Goal: Task Accomplishment & Management: Use online tool/utility

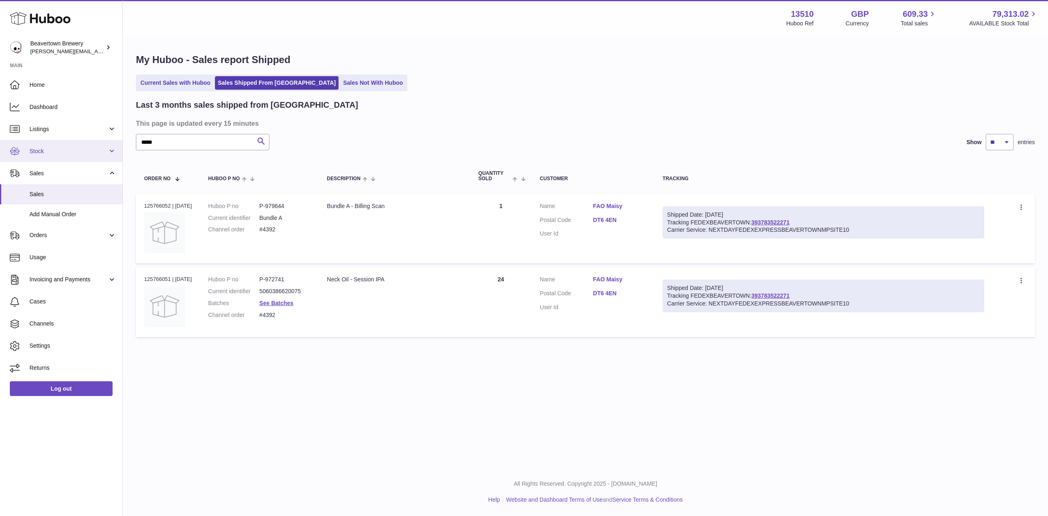
click at [54, 153] on span "Stock" at bounding box center [68, 151] width 78 height 8
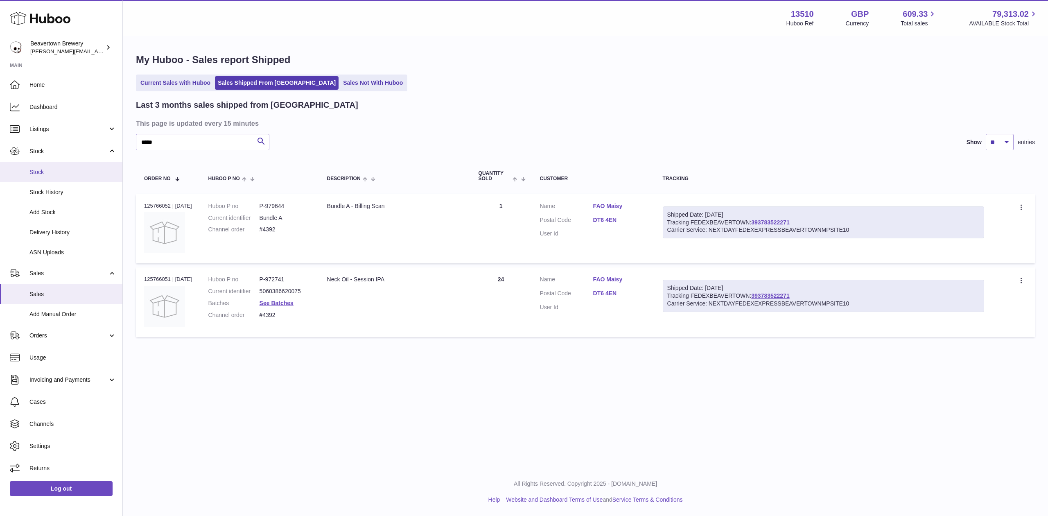
click at [62, 163] on link "Stock" at bounding box center [61, 172] width 122 height 20
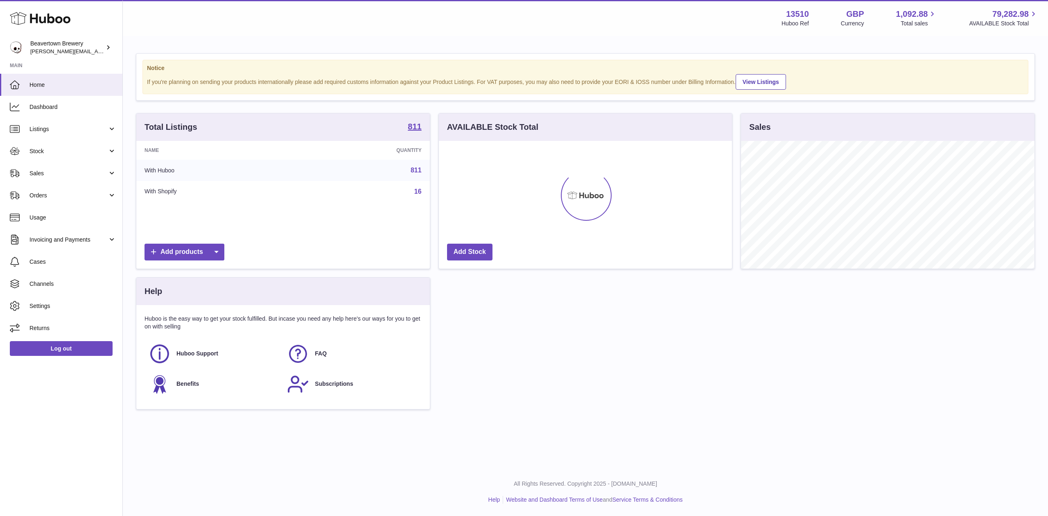
scroll to position [128, 293]
click at [48, 151] on span "Stock" at bounding box center [68, 151] width 78 height 8
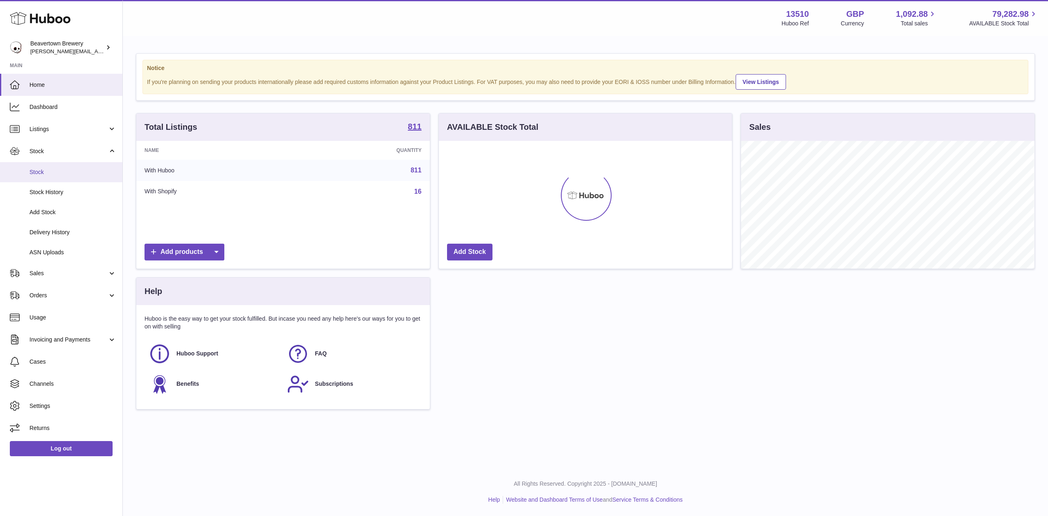
click at [50, 164] on link "Stock" at bounding box center [61, 172] width 122 height 20
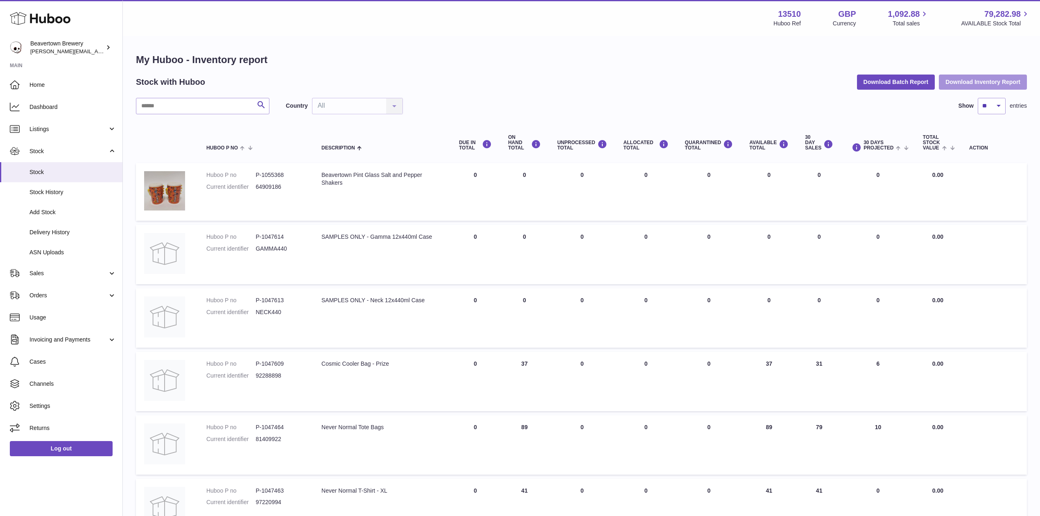
click at [959, 84] on button "Download Inventory Report" at bounding box center [983, 82] width 88 height 15
click at [888, 82] on button "Download Batch Report" at bounding box center [896, 82] width 78 height 15
click at [59, 152] on span "Stock" at bounding box center [68, 151] width 78 height 8
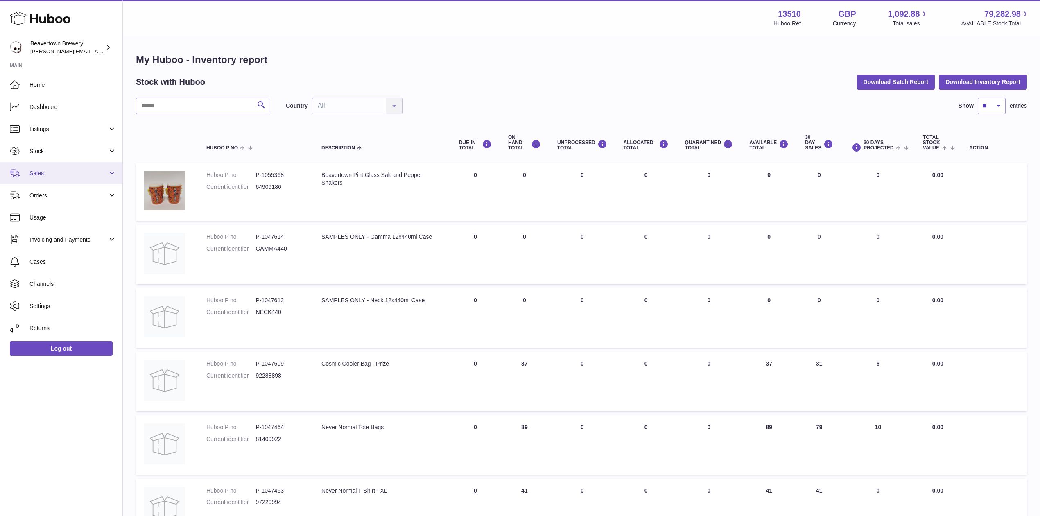
click at [54, 174] on span "Sales" at bounding box center [68, 174] width 78 height 8
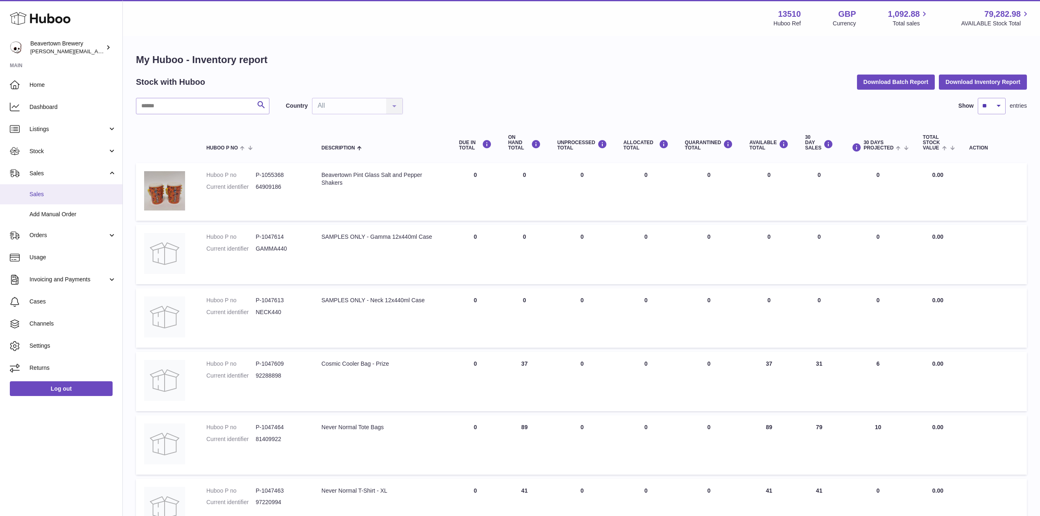
click at [68, 196] on span "Sales" at bounding box center [72, 194] width 87 height 8
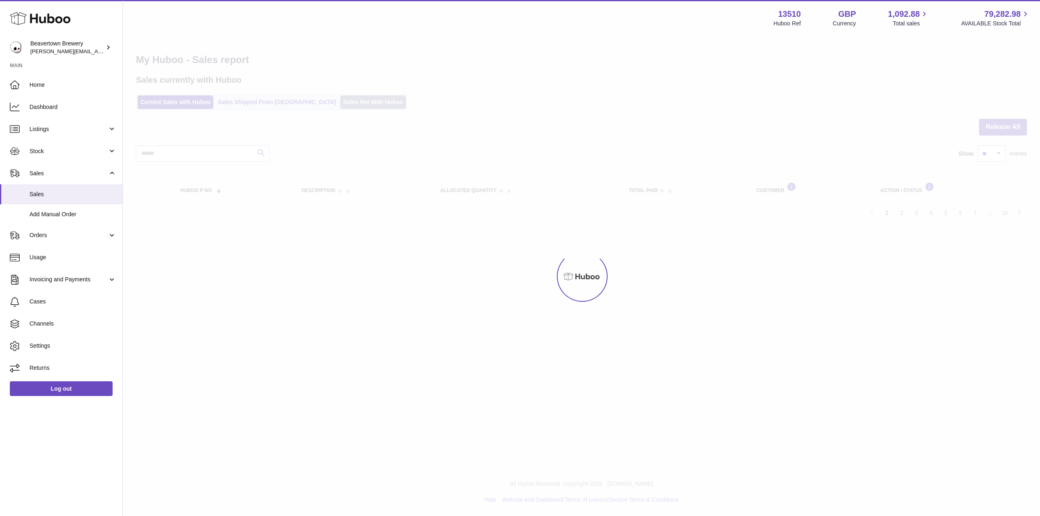
click at [350, 104] on link "Sales Not With Huboo" at bounding box center [373, 102] width 66 height 14
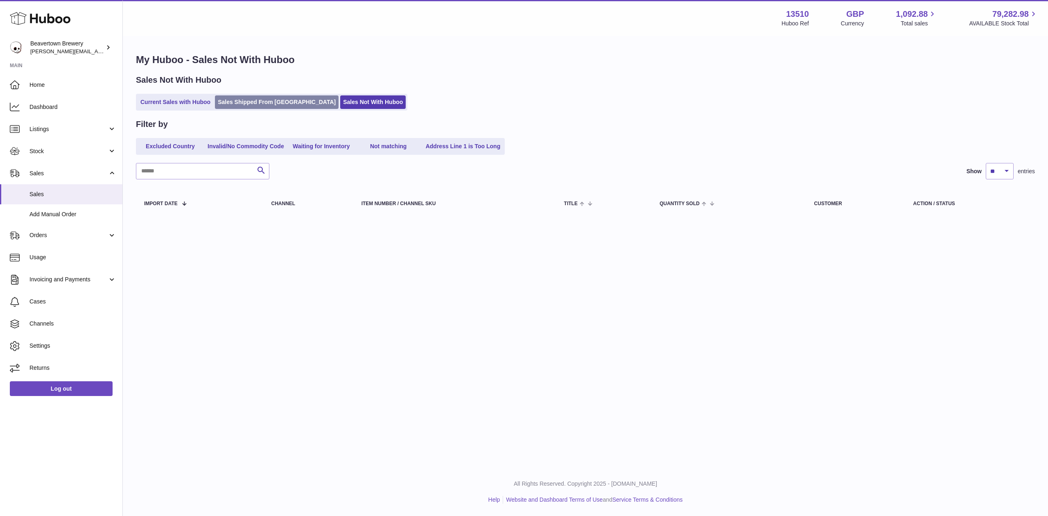
click at [274, 96] on link "Sales Shipped From [GEOGRAPHIC_DATA]" at bounding box center [277, 102] width 124 height 14
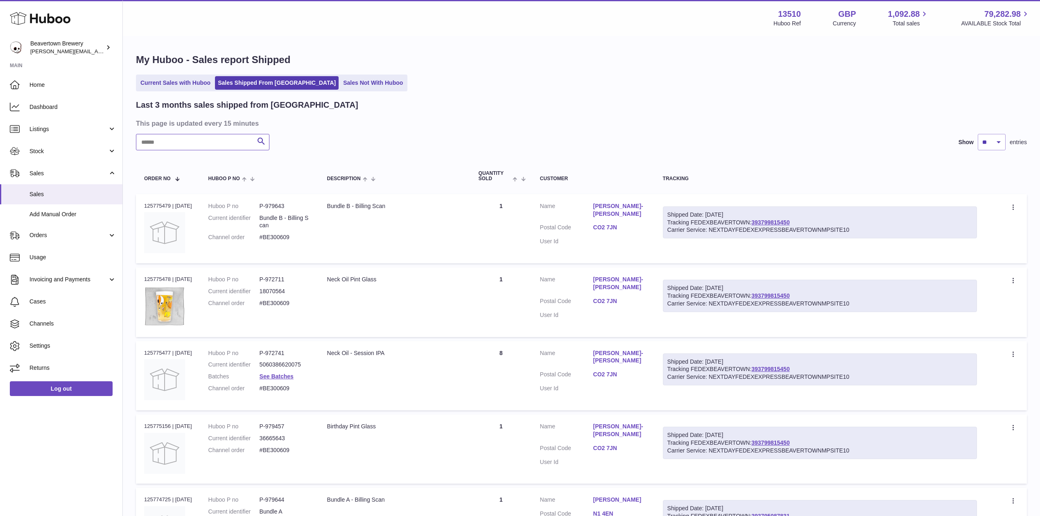
click at [204, 149] on input "text" at bounding box center [202, 142] width 133 height 16
paste input "*****"
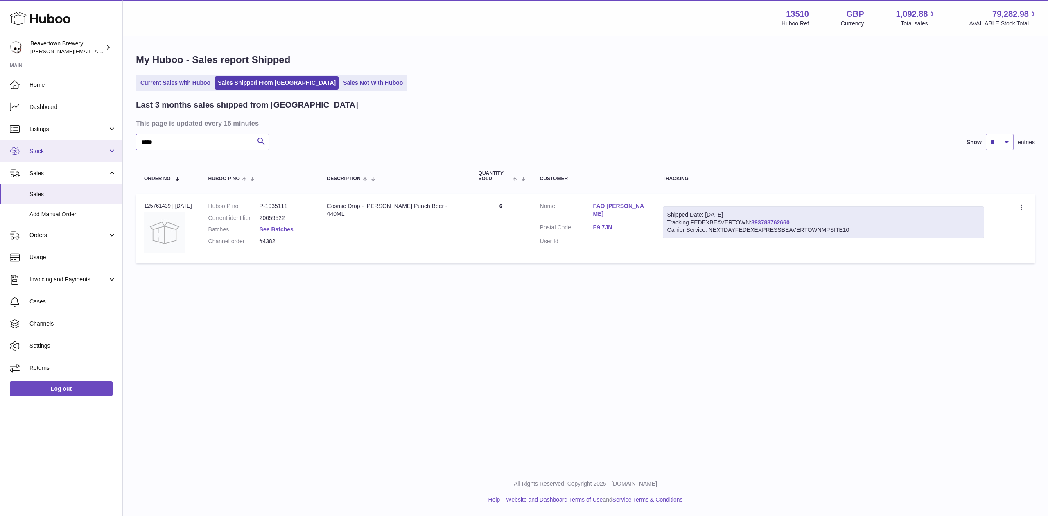
drag, startPoint x: 195, startPoint y: 149, endPoint x: 72, endPoint y: 140, distance: 123.2
click at [73, 141] on div "Huboo Beavertown Brewery Matthew.McCormack@beavertownbrewery.co.uk Main Home Da…" at bounding box center [524, 258] width 1048 height 516
paste input "text"
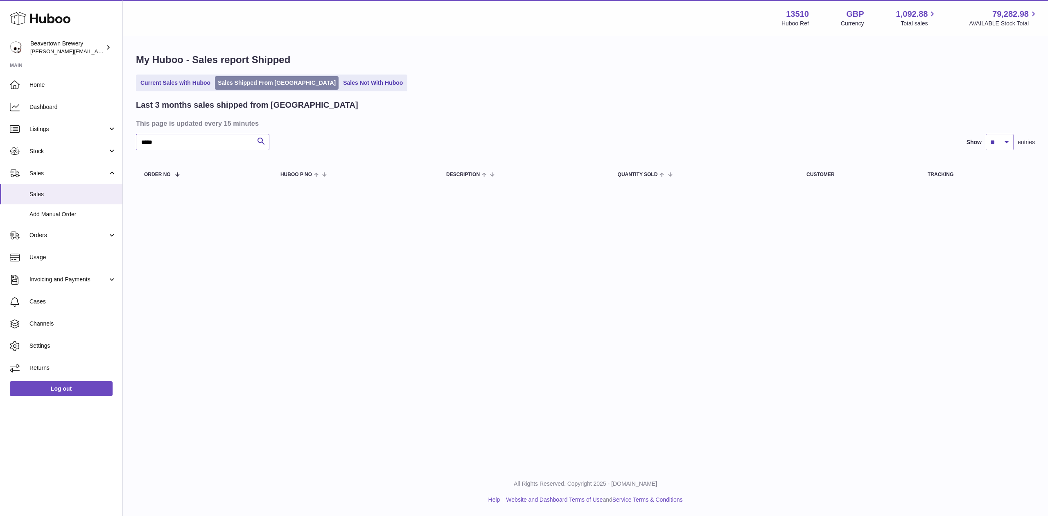
type input "*****"
click at [298, 88] on link "Sales Shipped From Huboo" at bounding box center [277, 83] width 124 height 14
click at [340, 87] on link "Sales Not With Huboo" at bounding box center [373, 83] width 66 height 14
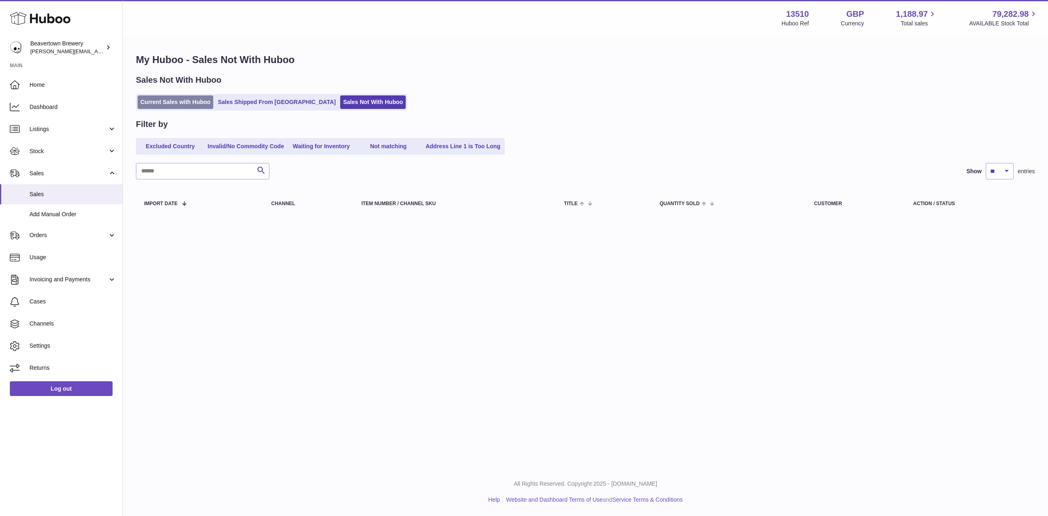
click at [183, 104] on link "Current Sales with Huboo" at bounding box center [176, 102] width 76 height 14
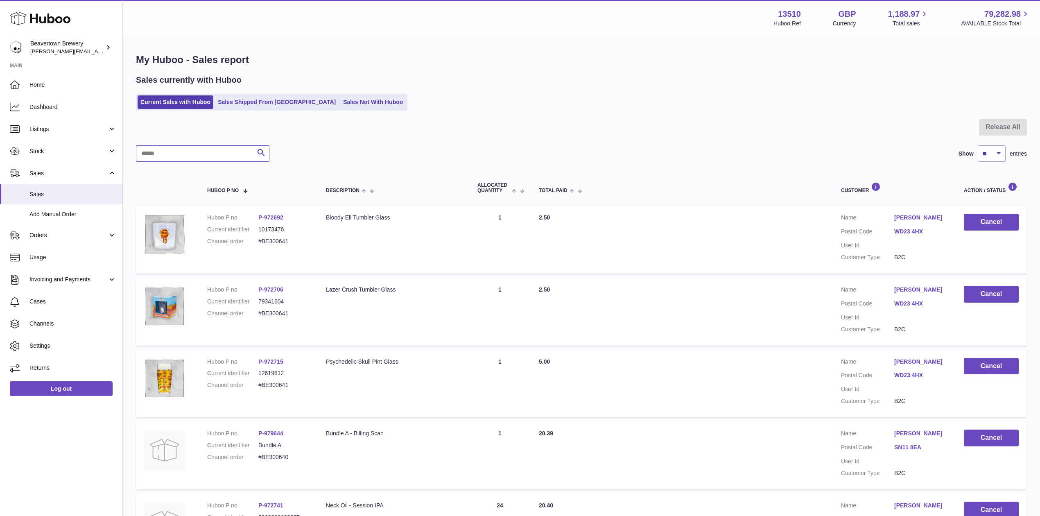
click at [225, 152] on input "text" at bounding box center [202, 153] width 133 height 16
paste input "*****"
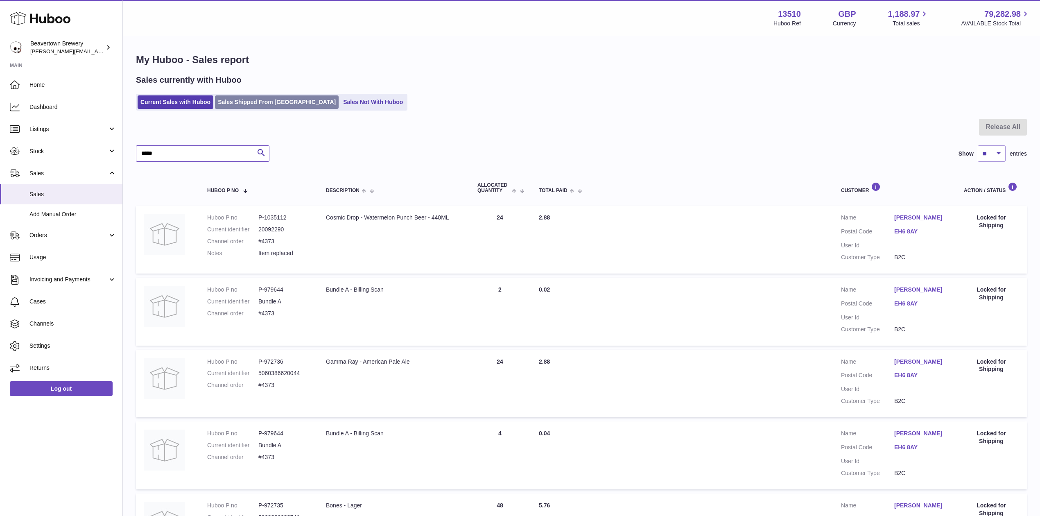
type input "*****"
click at [262, 98] on link "Sales Shipped From Huboo" at bounding box center [277, 102] width 124 height 14
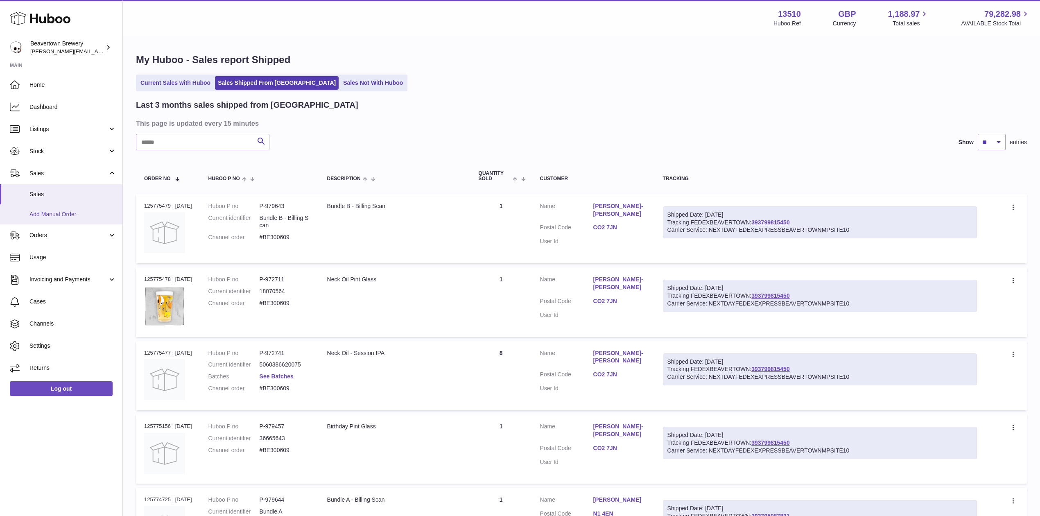
click at [63, 208] on link "Add Manual Order" at bounding box center [61, 214] width 122 height 20
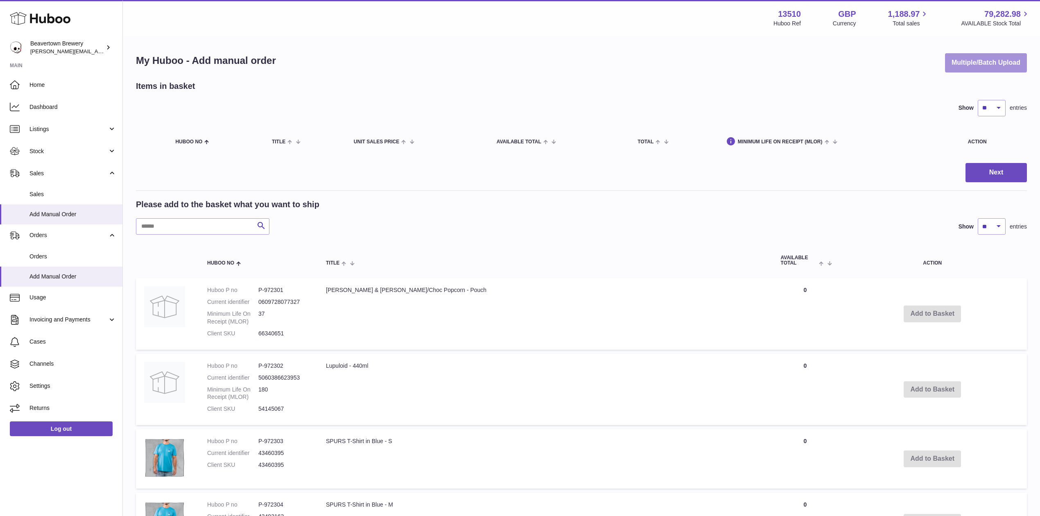
click at [955, 71] on button "Multiple/Batch Upload" at bounding box center [986, 62] width 82 height 19
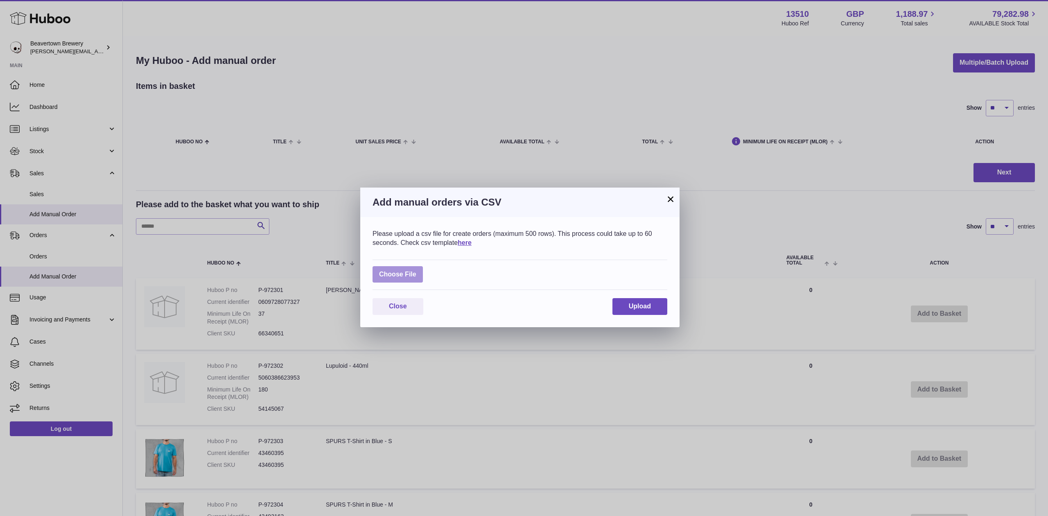
click at [394, 272] on label at bounding box center [398, 274] width 50 height 17
click at [416, 271] on input "file" at bounding box center [416, 270] width 0 height 0
type input "**********"
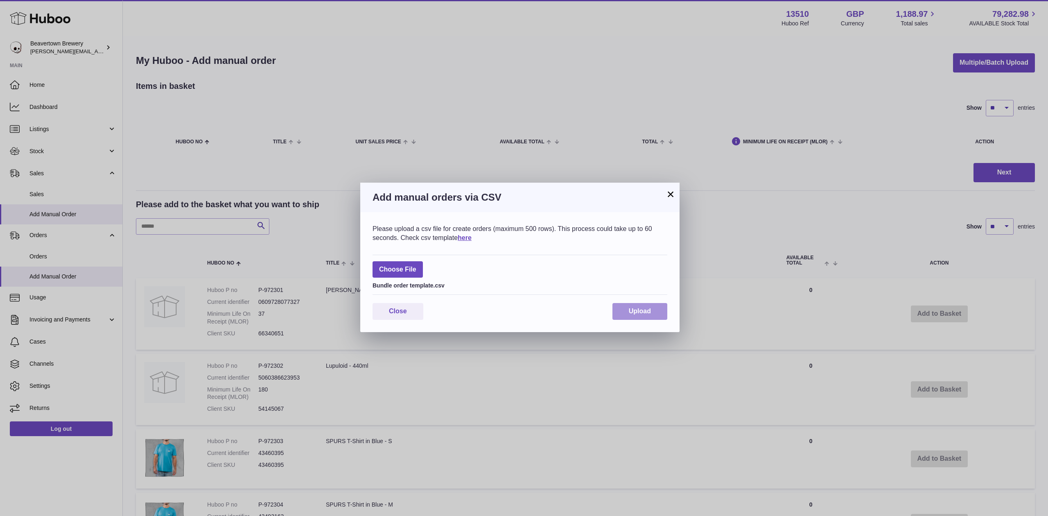
click at [613, 313] on button "Upload" at bounding box center [640, 311] width 55 height 17
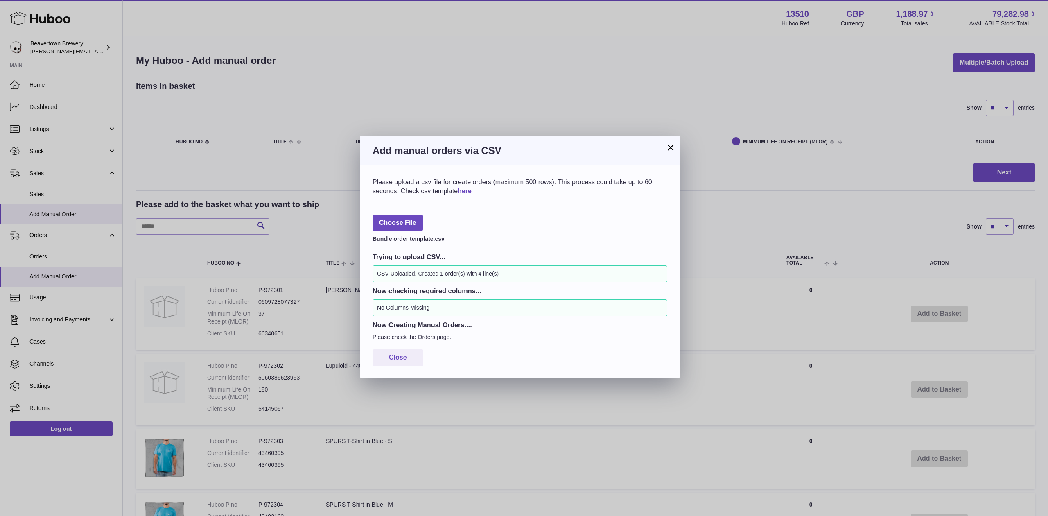
click at [670, 148] on button "×" at bounding box center [671, 148] width 10 height 10
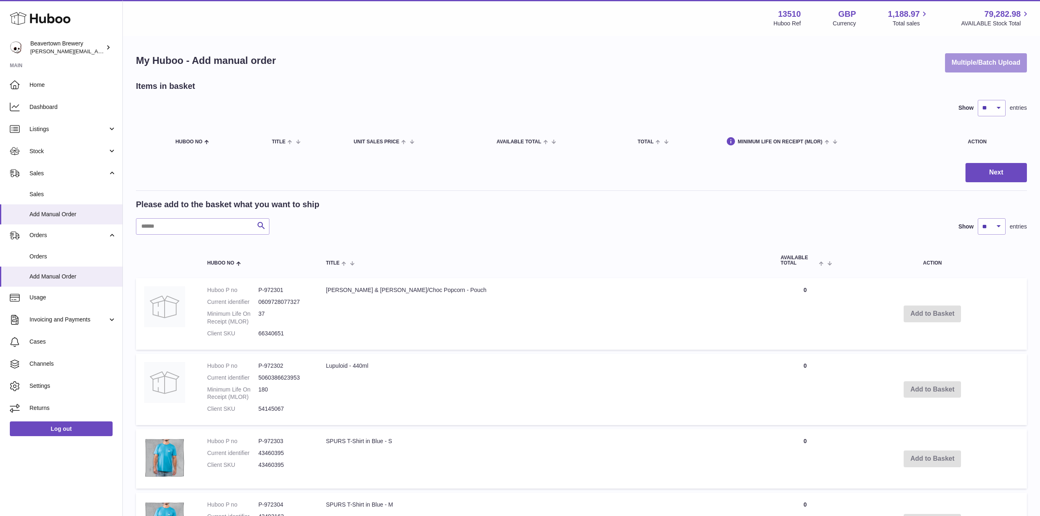
click at [949, 61] on button "Multiple/Batch Upload" at bounding box center [986, 62] width 82 height 19
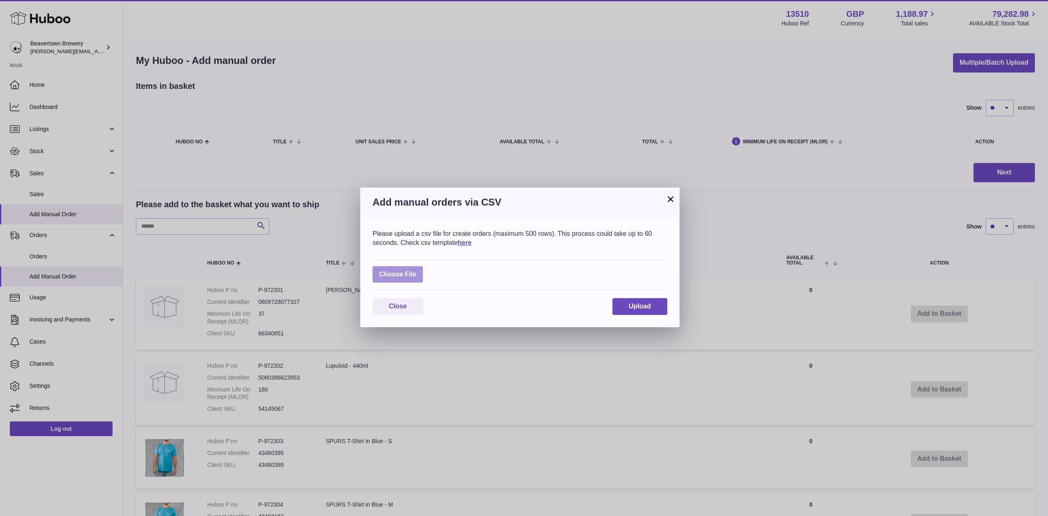
click at [423, 269] on label at bounding box center [398, 274] width 50 height 17
click at [417, 270] on input "file" at bounding box center [416, 270] width 0 height 0
type input "**********"
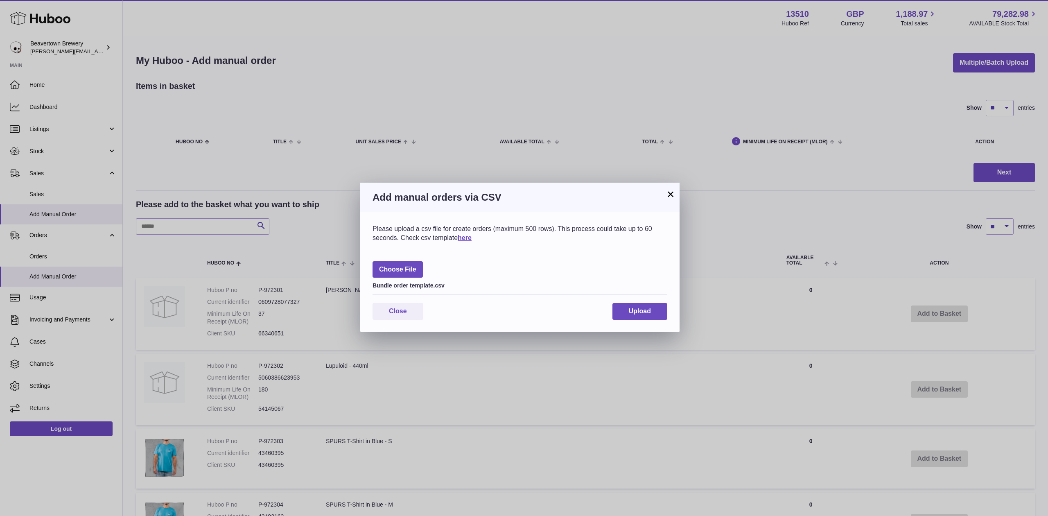
click at [615, 301] on div "Please upload a csv file for create orders (maximum 500 rows). This process cou…" at bounding box center [519, 272] width 319 height 120
click at [618, 305] on button "Upload" at bounding box center [640, 311] width 55 height 17
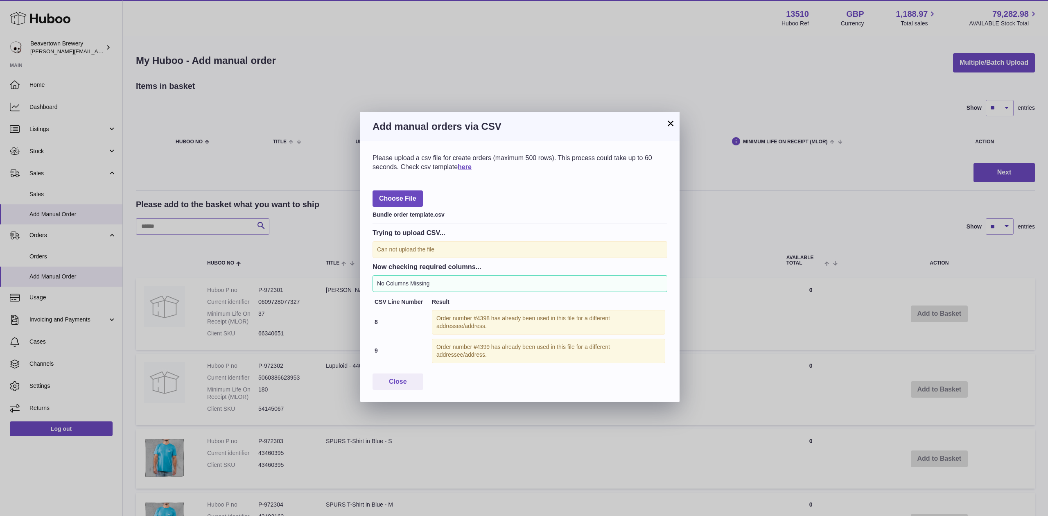
click at [681, 129] on div "× Add manual orders via CSV Please upload a csv file for create orders (maximum…" at bounding box center [524, 258] width 1048 height 516
click at [672, 123] on button "×" at bounding box center [671, 123] width 10 height 10
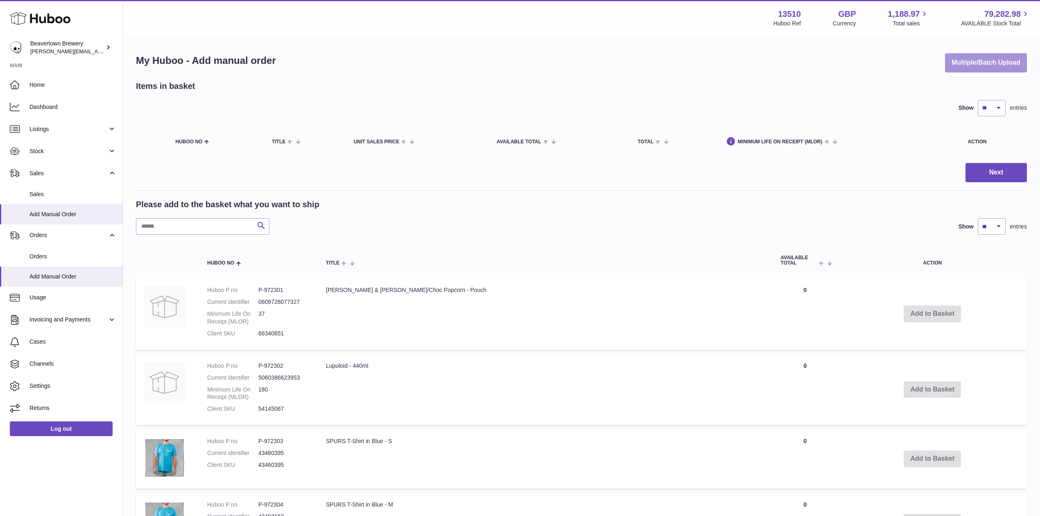
click at [1006, 56] on button "Multiple/Batch Upload" at bounding box center [986, 62] width 82 height 19
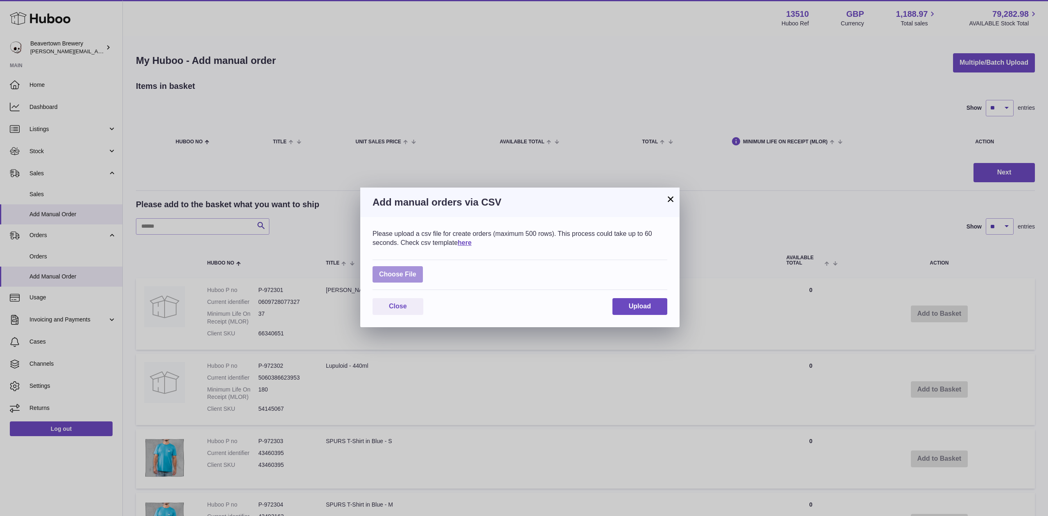
click at [422, 273] on label at bounding box center [398, 274] width 50 height 17
click at [417, 271] on input "file" at bounding box center [416, 270] width 0 height 0
type input "**********"
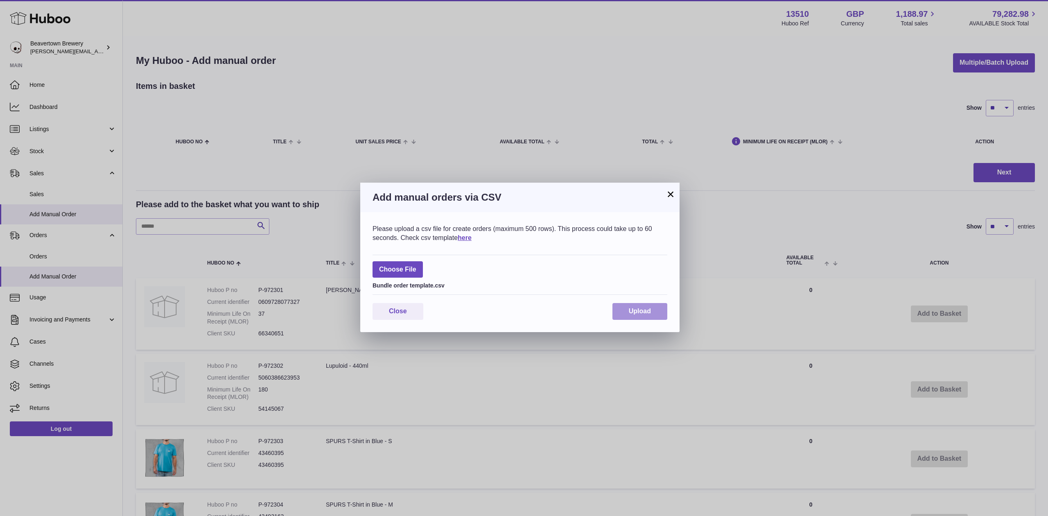
click at [630, 315] on span "Upload" at bounding box center [640, 311] width 22 height 7
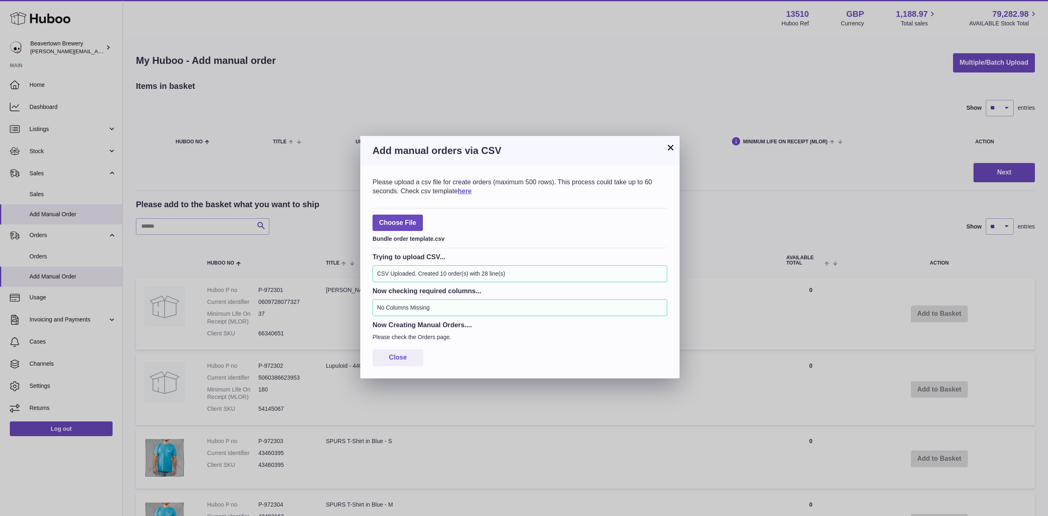
click at [659, 156] on h3 "Add manual orders via CSV" at bounding box center [520, 150] width 295 height 13
click at [666, 150] on button "×" at bounding box center [671, 148] width 10 height 10
